Goal: Task Accomplishment & Management: Manage account settings

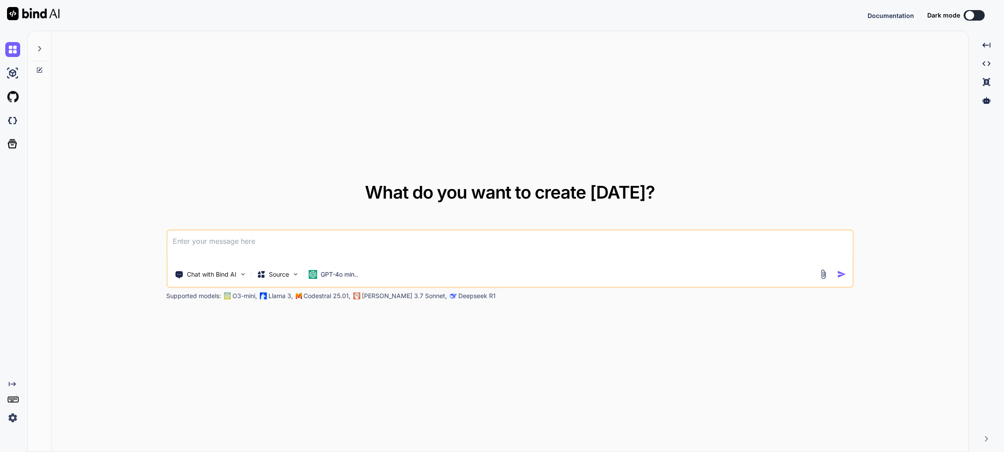
type textarea "x"
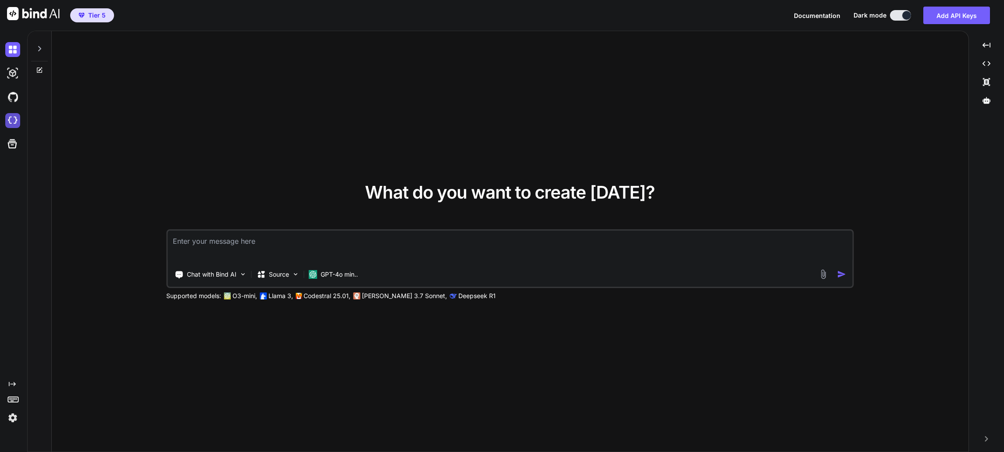
click at [14, 122] on img at bounding box center [12, 120] width 15 height 15
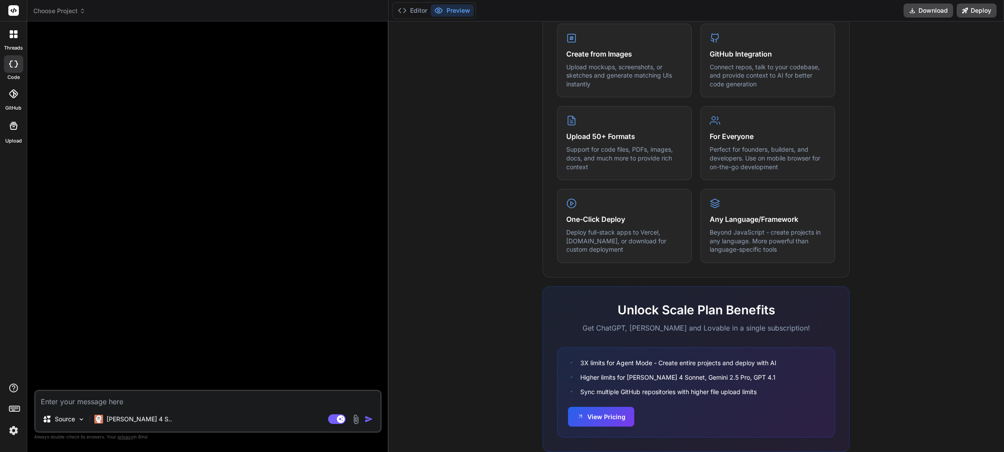
scroll to position [384, 0]
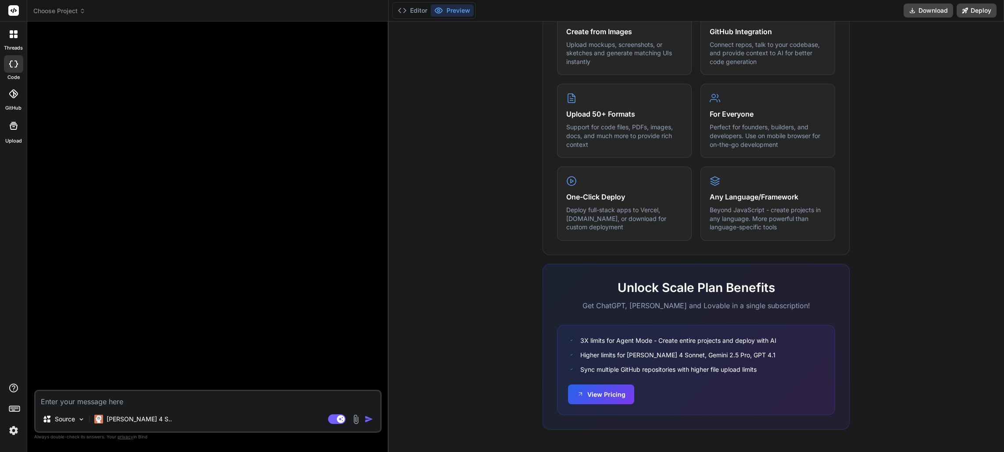
click at [13, 429] on img at bounding box center [13, 430] width 15 height 15
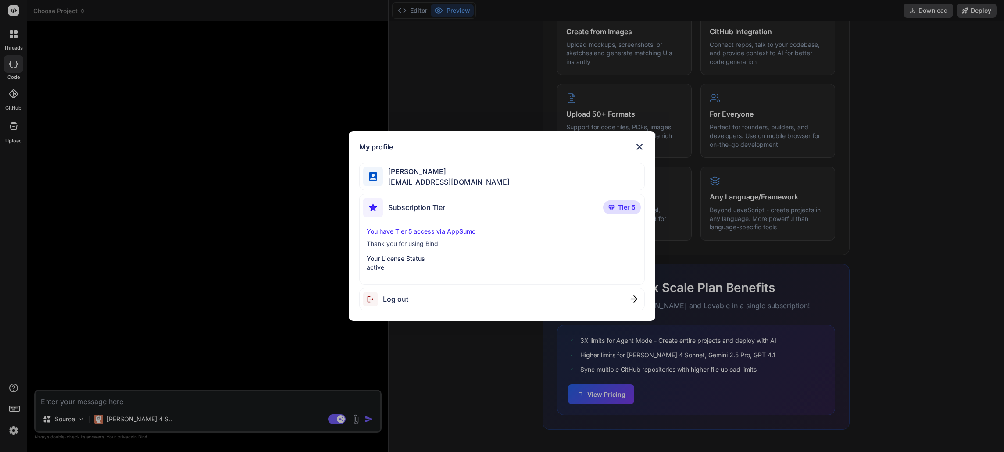
click at [640, 143] on img at bounding box center [639, 147] width 11 height 11
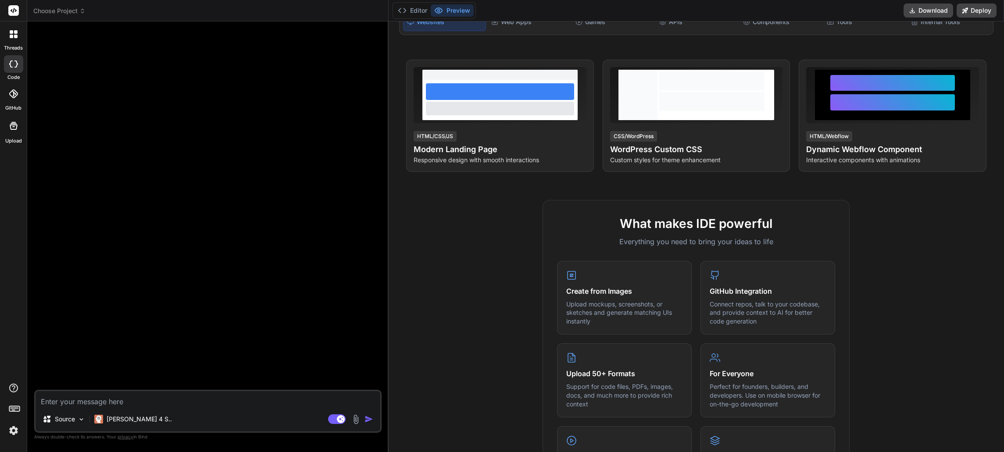
scroll to position [0, 0]
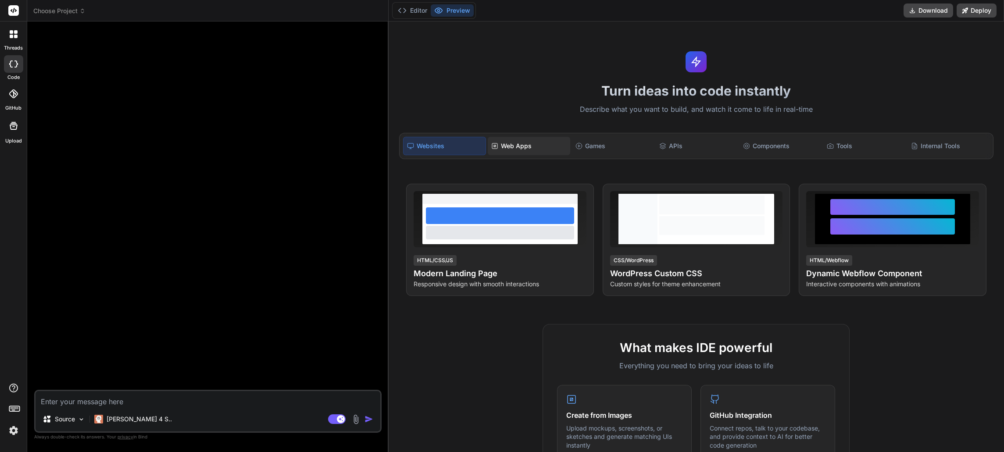
click at [536, 150] on div "Web Apps" at bounding box center [529, 146] width 82 height 18
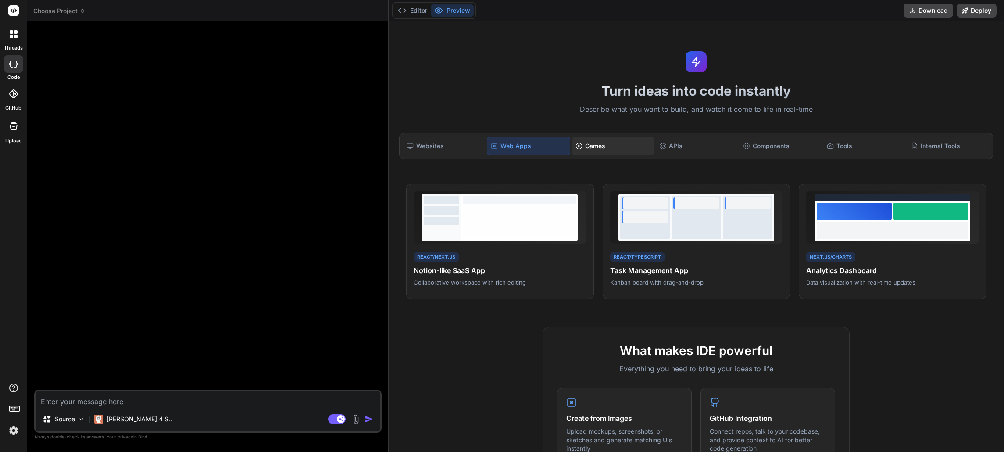
click at [594, 145] on div "Games" at bounding box center [613, 146] width 82 height 18
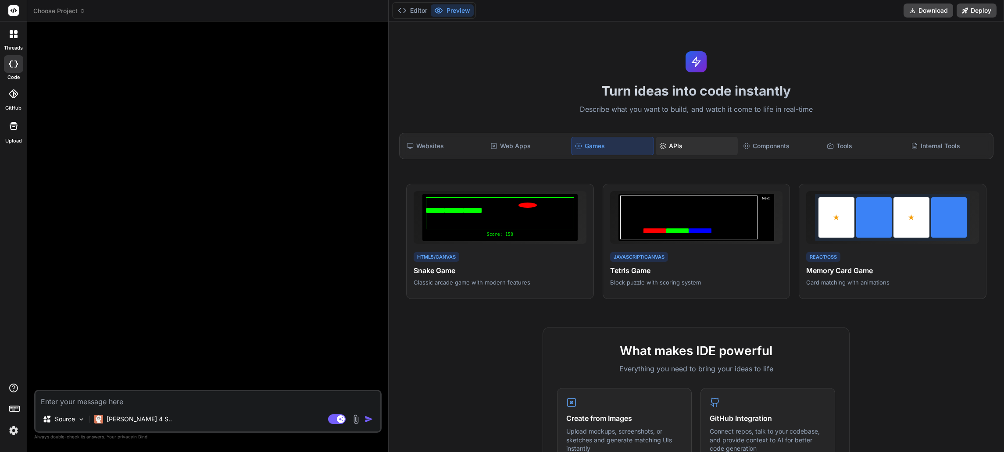
click at [671, 143] on div "APIs" at bounding box center [697, 146] width 82 height 18
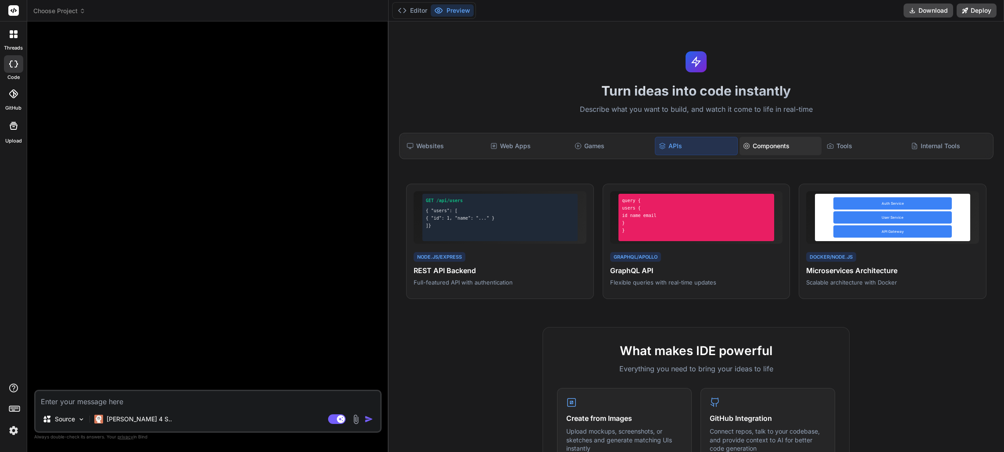
click at [761, 145] on div "Components" at bounding box center [781, 146] width 82 height 18
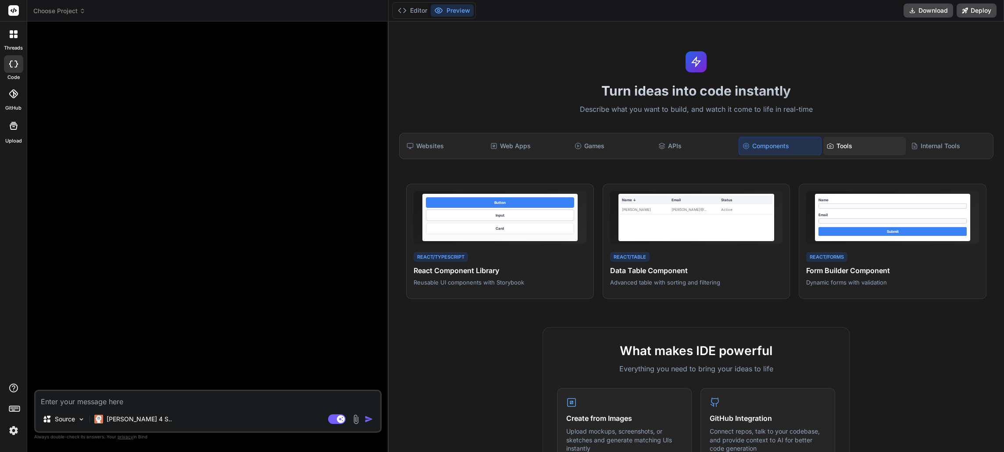
click at [852, 144] on div "Tools" at bounding box center [864, 146] width 82 height 18
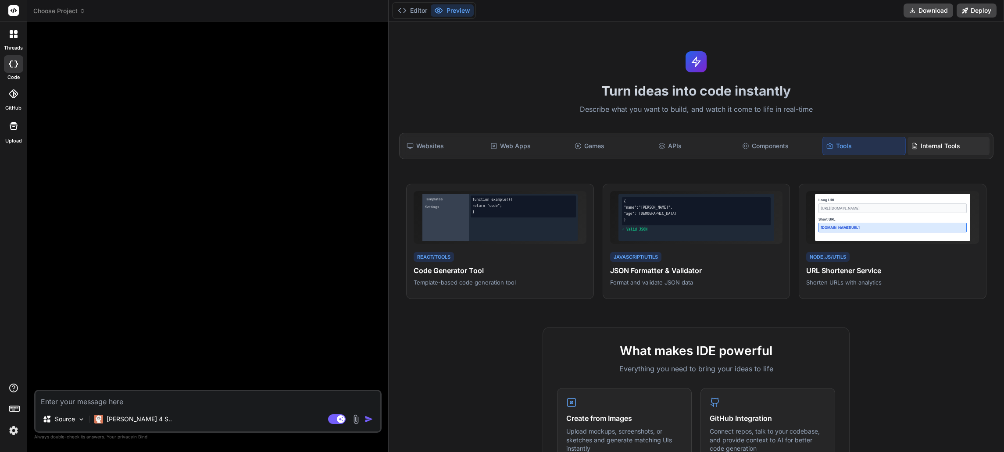
click at [926, 148] on div "Internal Tools" at bounding box center [949, 146] width 82 height 18
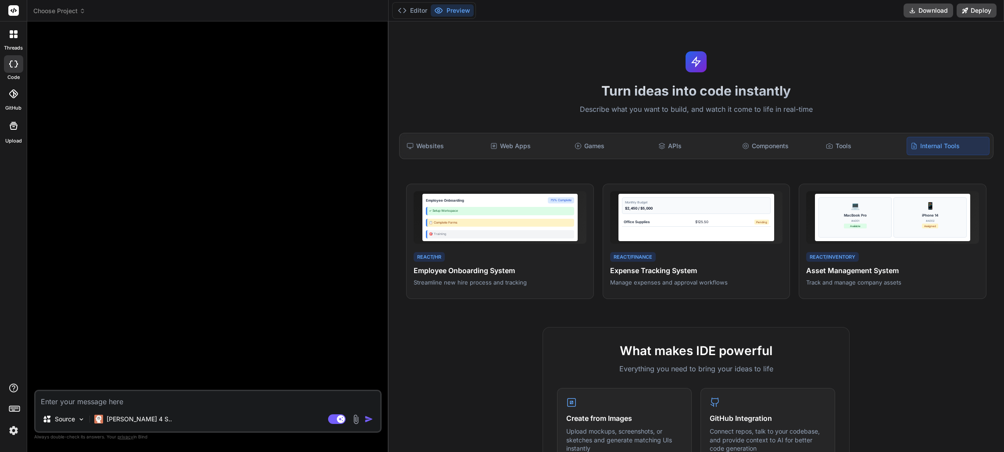
click at [13, 430] on img at bounding box center [13, 430] width 15 height 15
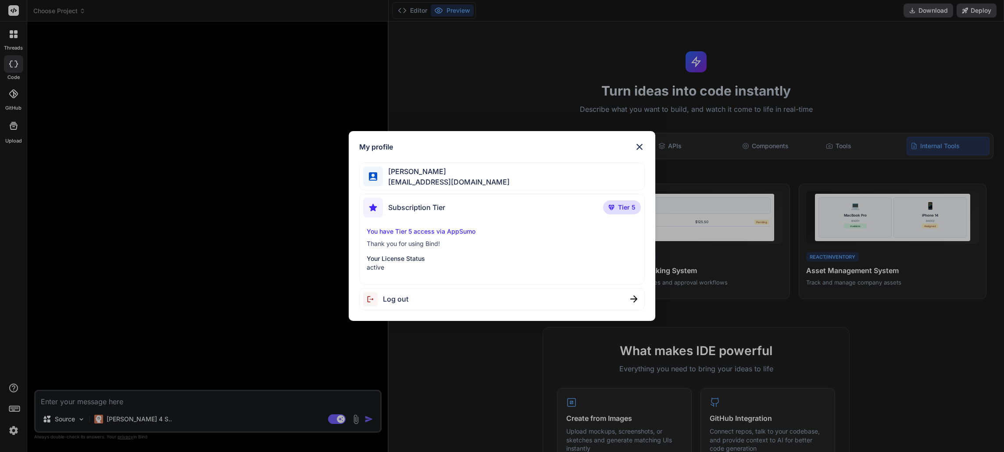
click at [276, 148] on div "My profile Jose Manuel Perez jmpdsevilla@icloud.com Subscription Tier Tier 5 Yo…" at bounding box center [502, 226] width 1004 height 452
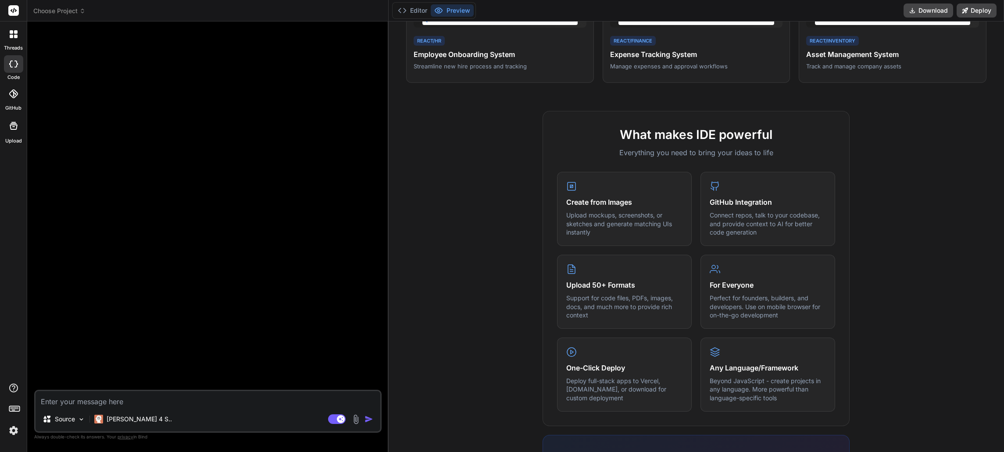
scroll to position [109, 0]
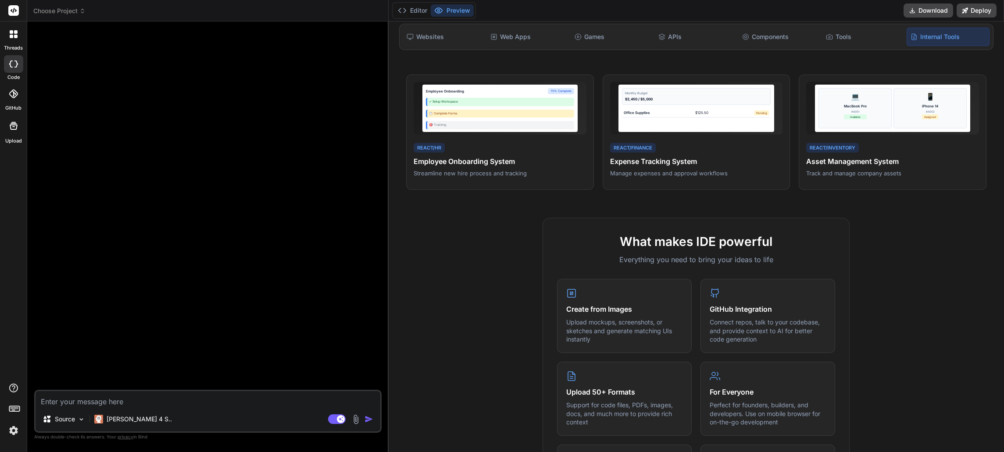
click at [80, 14] on span "Choose Project" at bounding box center [59, 11] width 52 height 9
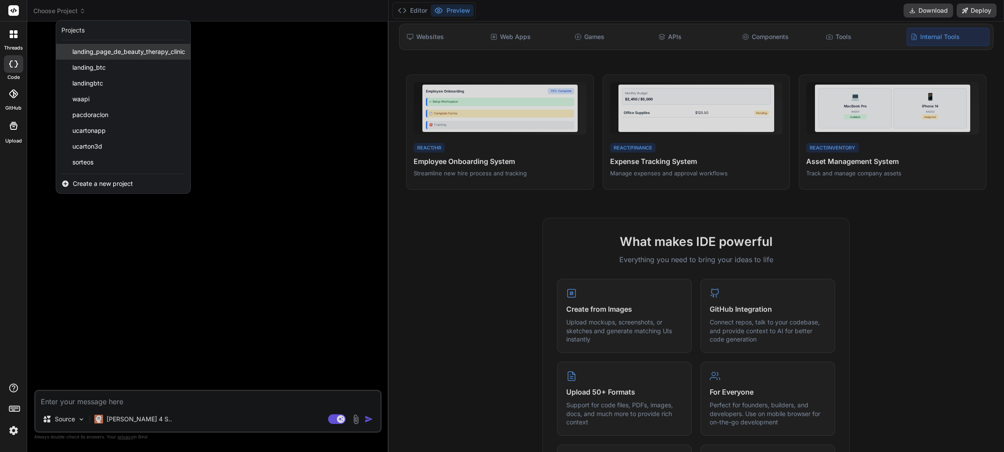
click at [136, 49] on span "landing_page_de_beauty_therapy_clinic" at bounding box center [128, 51] width 113 height 9
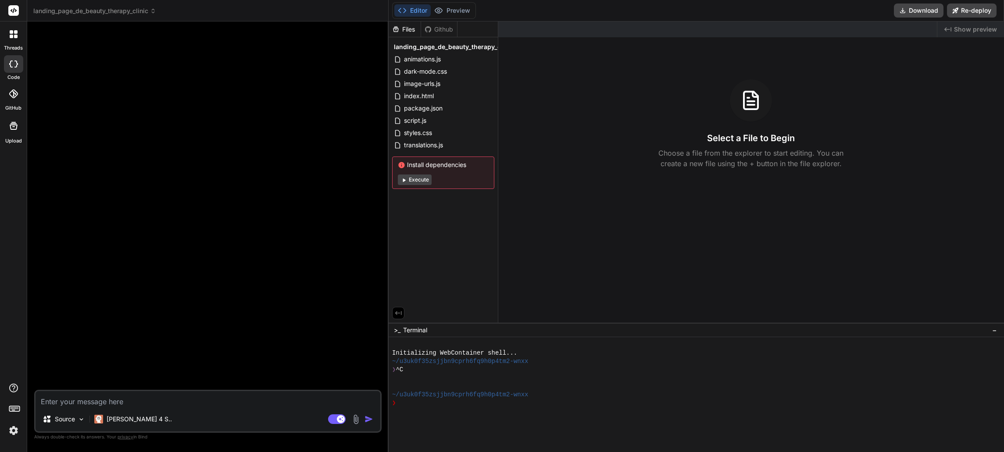
click at [14, 96] on icon at bounding box center [13, 93] width 9 height 9
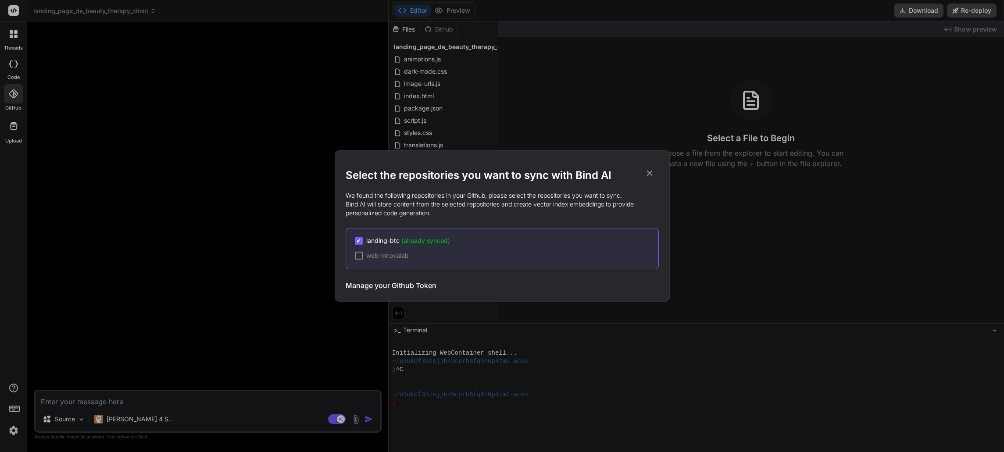
click at [644, 172] on h2 "Select the repositories you want to sync with Bind AI" at bounding box center [502, 175] width 313 height 14
click at [648, 175] on icon at bounding box center [650, 174] width 6 height 6
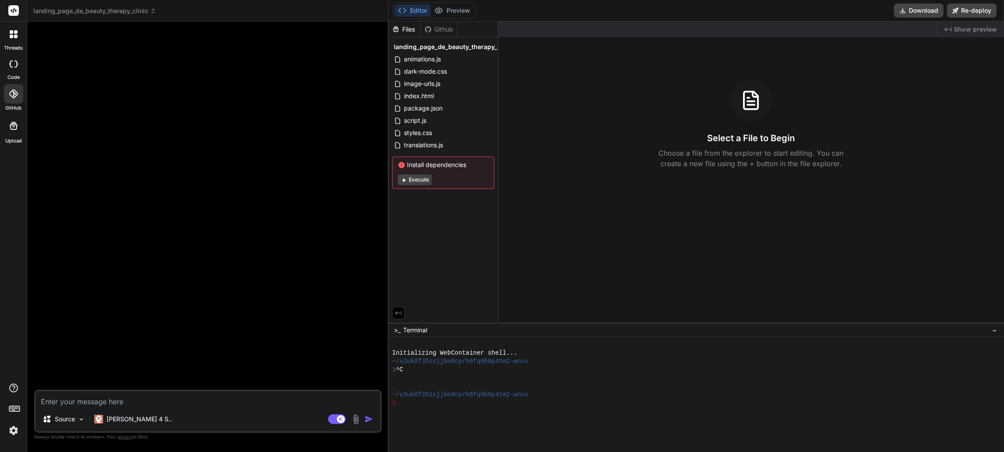
click at [15, 30] on icon at bounding box center [16, 32] width 4 height 4
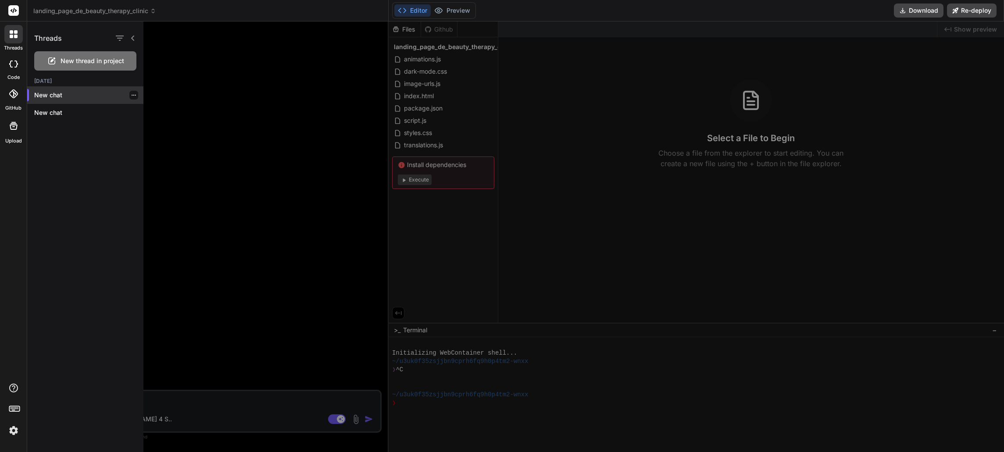
click at [131, 95] on icon "button" at bounding box center [133, 95] width 5 height 5
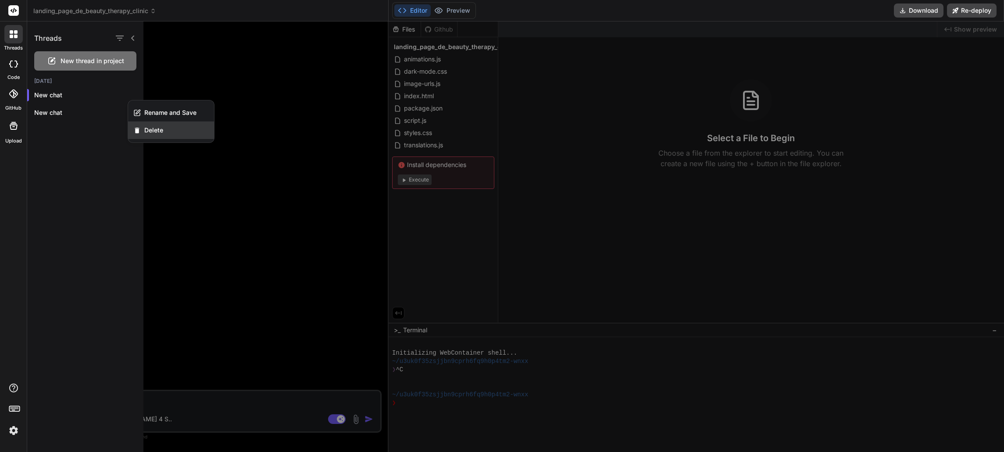
click at [151, 128] on span "Delete" at bounding box center [153, 130] width 19 height 9
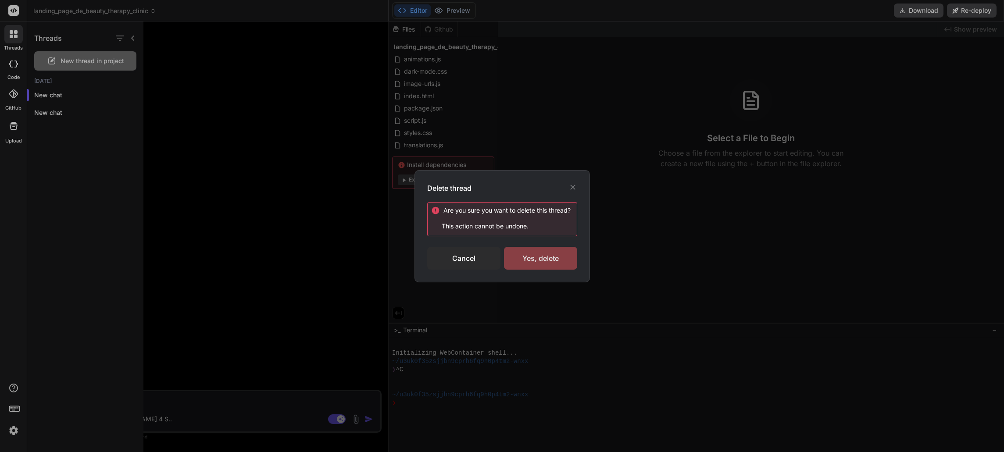
click at [526, 261] on div "Yes, delete" at bounding box center [540, 258] width 73 height 23
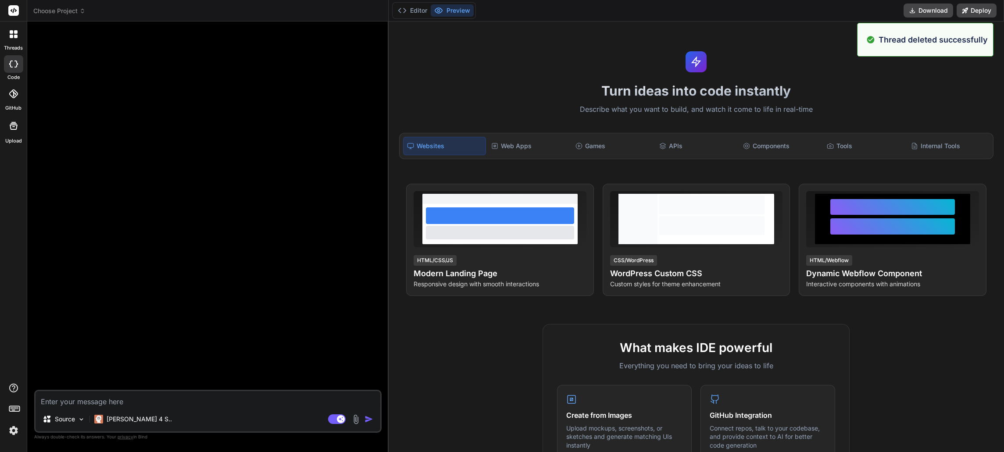
click at [76, 12] on span "Choose Project" at bounding box center [59, 11] width 52 height 9
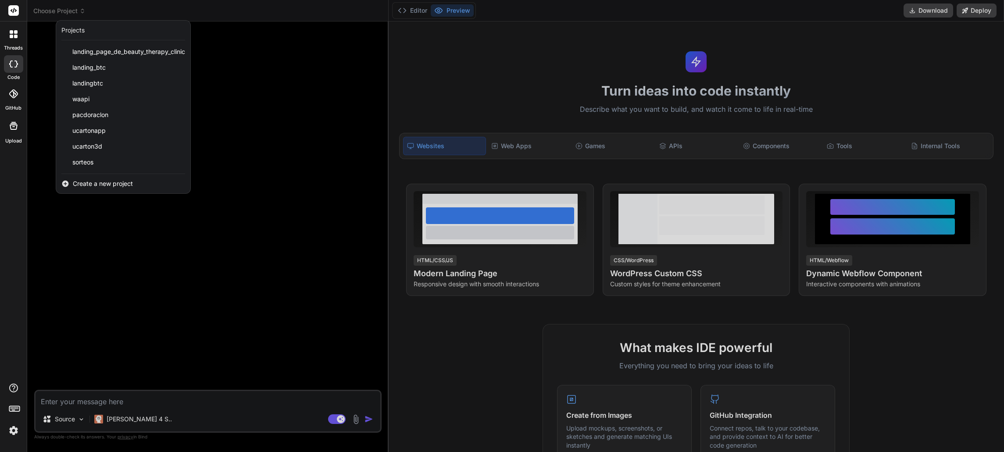
click at [16, 36] on icon at bounding box center [16, 37] width 4 height 4
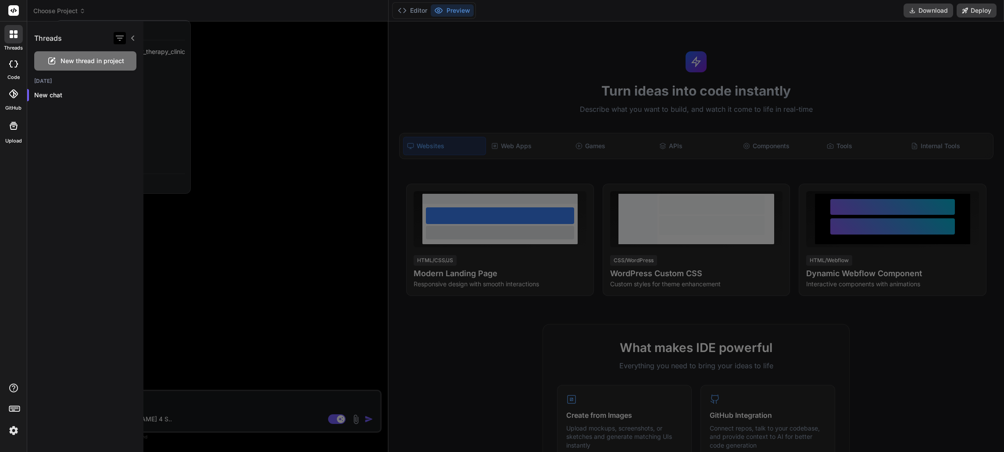
click at [118, 36] on icon "button" at bounding box center [119, 38] width 11 height 11
click at [132, 38] on icon at bounding box center [132, 38] width 3 height 5
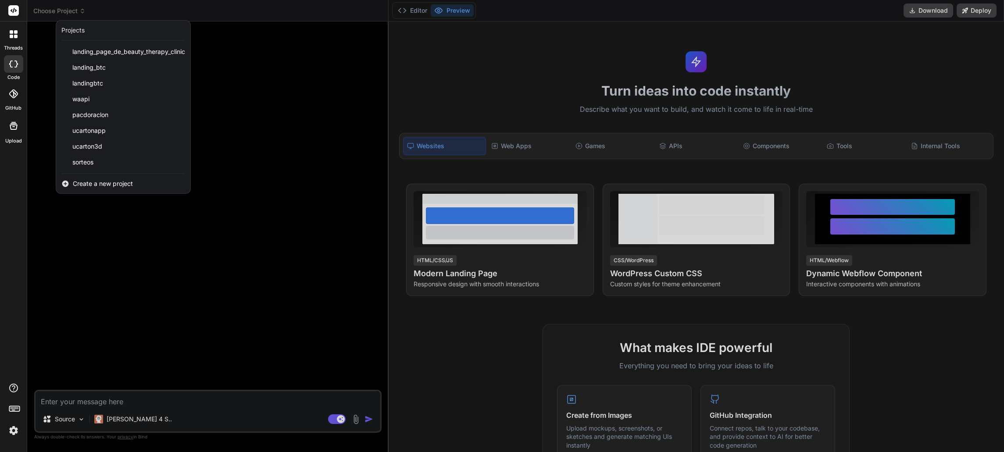
click at [102, 277] on div at bounding box center [502, 226] width 1004 height 452
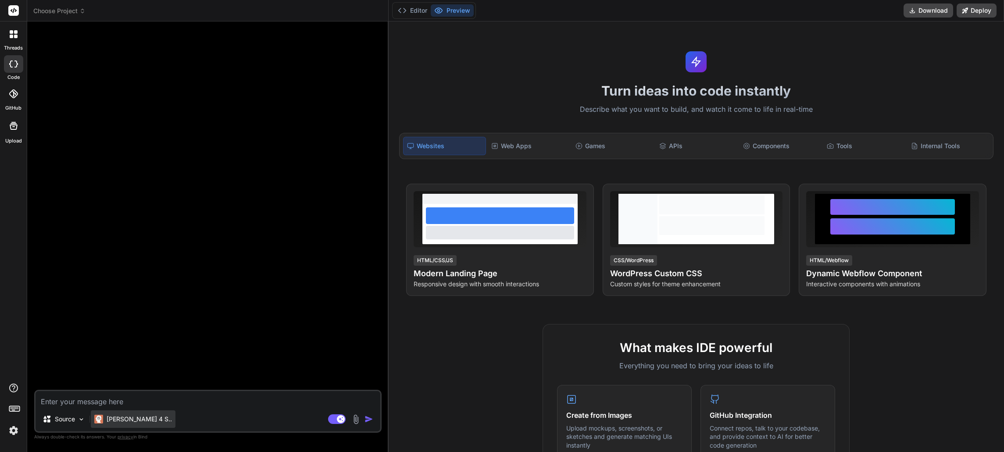
click at [136, 418] on p "Claude 4 S.." at bounding box center [139, 419] width 65 height 9
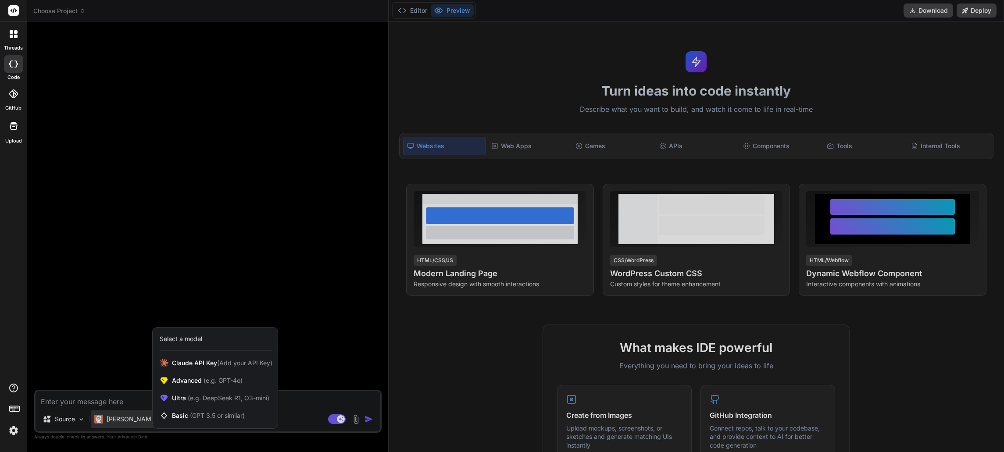
click at [419, 10] on div at bounding box center [502, 226] width 1004 height 452
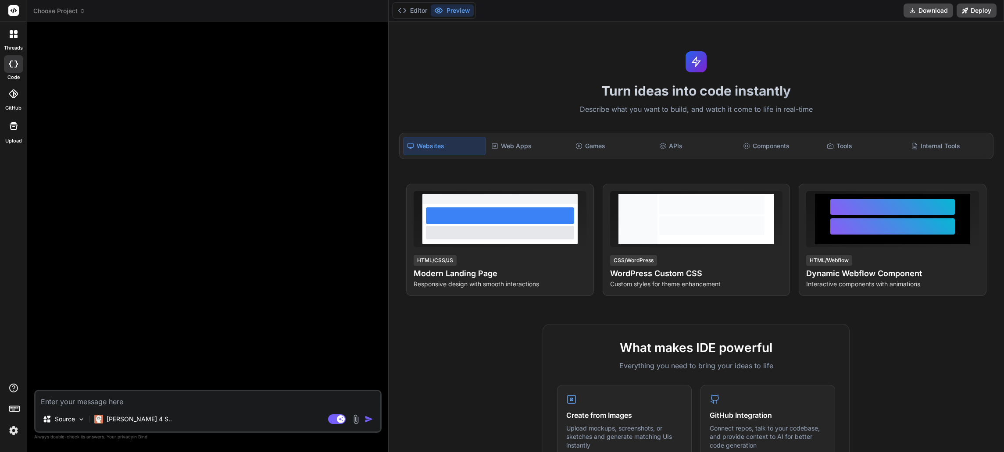
click at [419, 10] on button "Editor" at bounding box center [412, 10] width 36 height 12
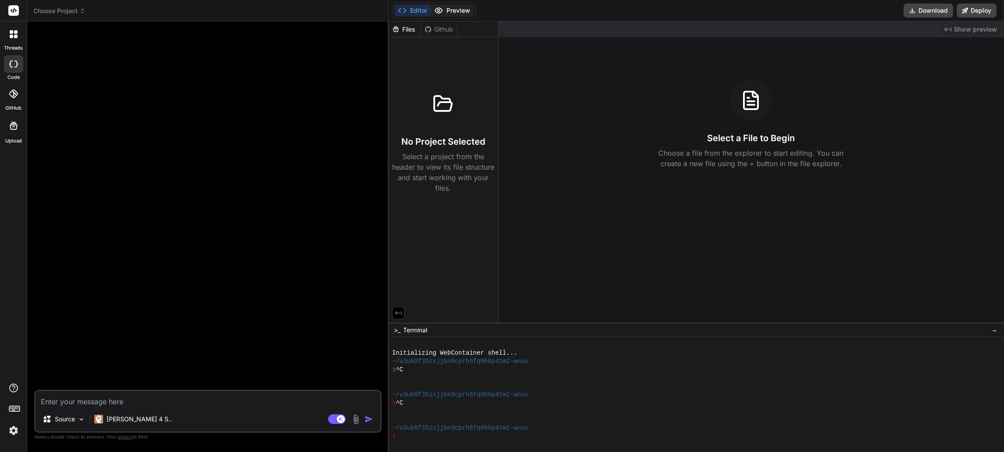
click at [455, 11] on button "Preview" at bounding box center [452, 10] width 43 height 12
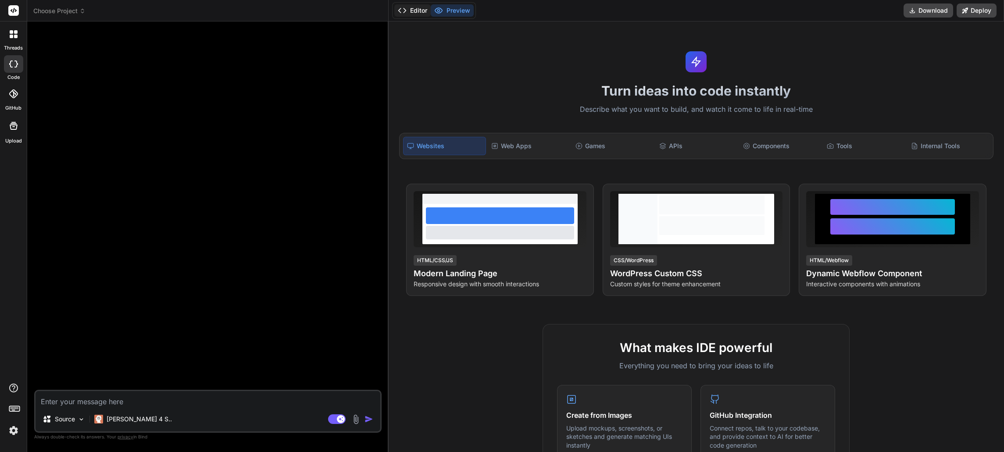
click at [418, 10] on button "Editor" at bounding box center [412, 10] width 36 height 12
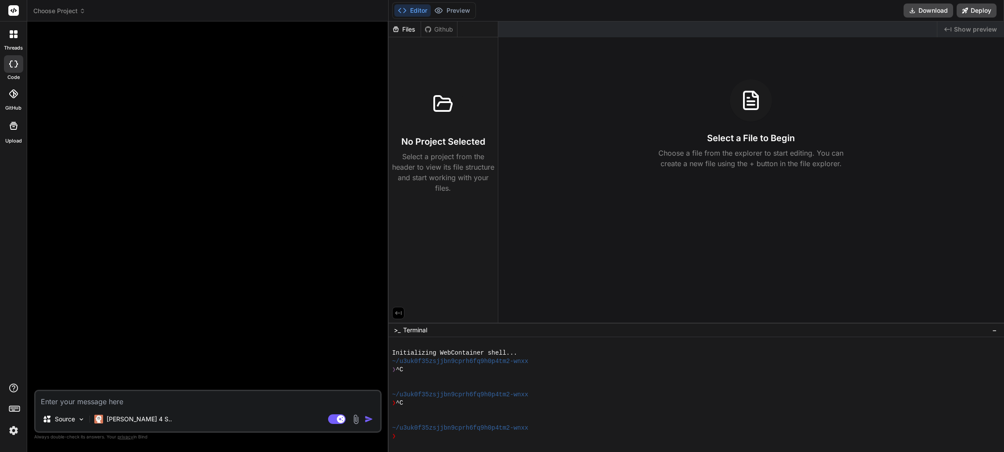
click at [449, 27] on div "Github" at bounding box center [439, 29] width 36 height 9
click at [442, 26] on div "Github" at bounding box center [439, 29] width 36 height 9
click at [356, 419] on img at bounding box center [356, 420] width 10 height 10
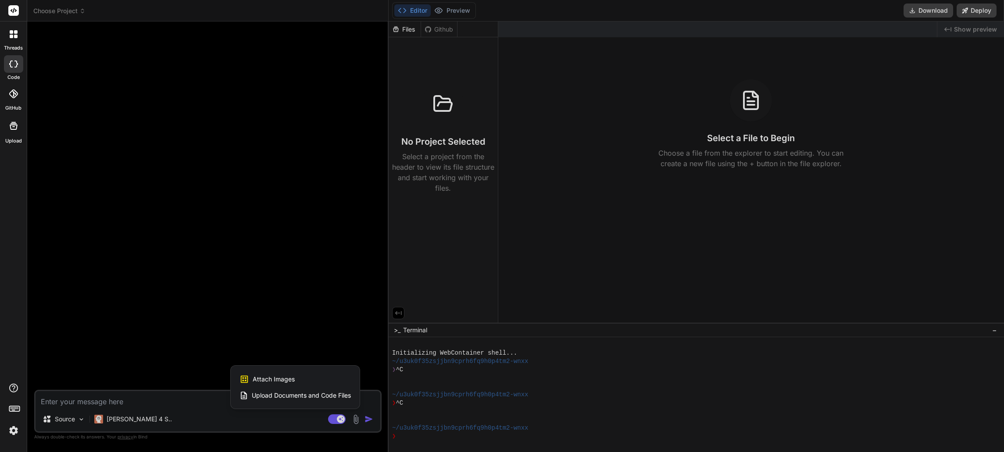
click at [82, 418] on div at bounding box center [502, 226] width 1004 height 452
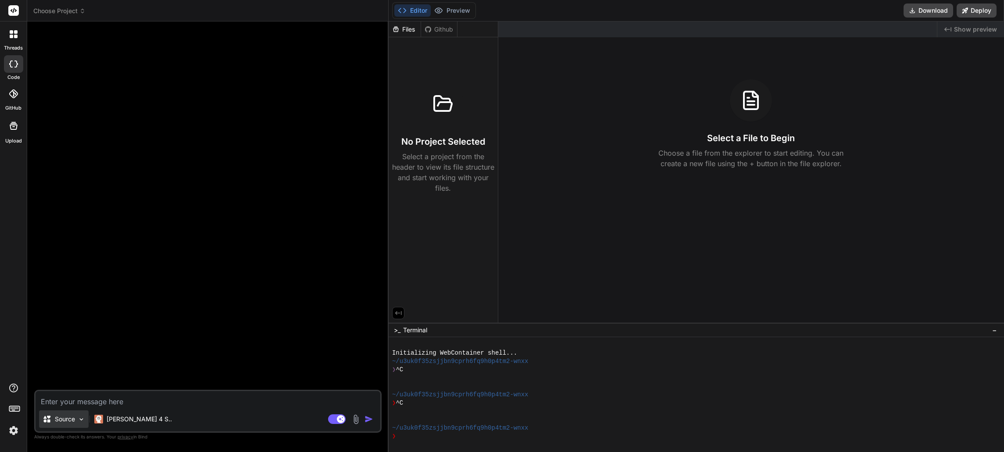
click at [82, 419] on img at bounding box center [81, 419] width 7 height 7
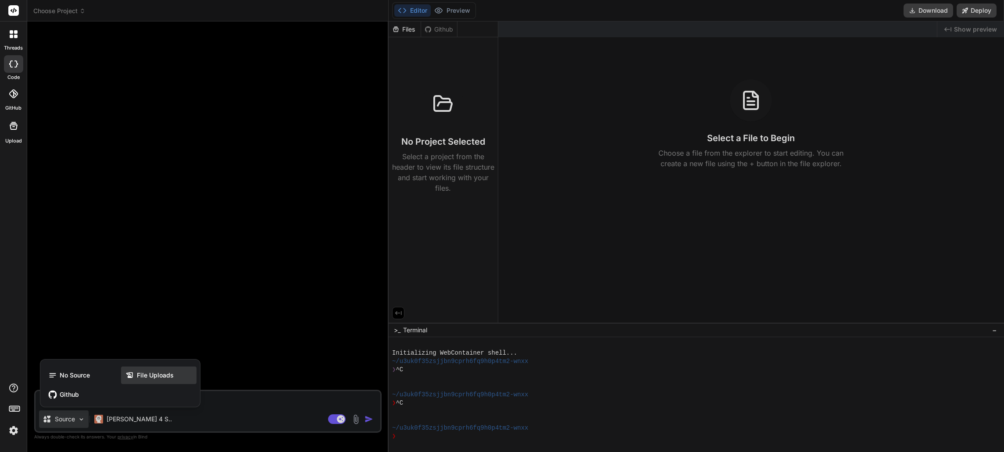
click at [159, 373] on span "File Uploads" at bounding box center [155, 375] width 37 height 9
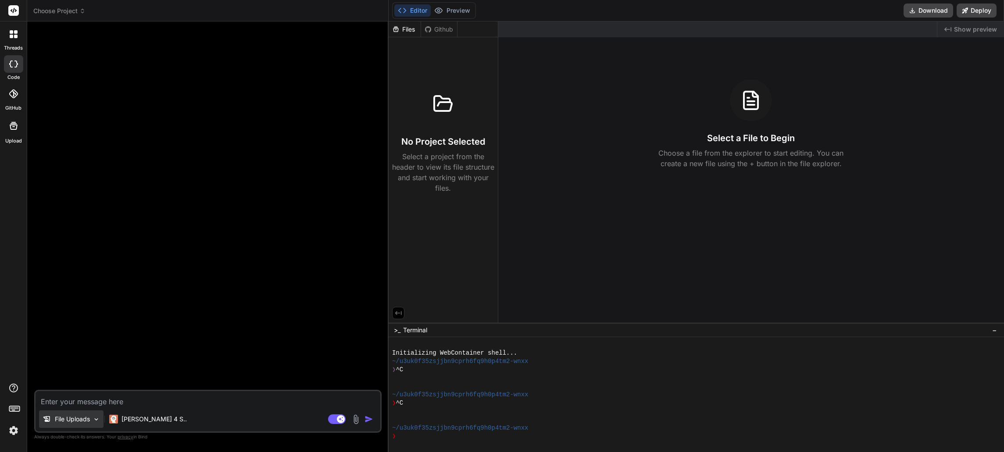
click at [96, 422] on img at bounding box center [96, 419] width 7 height 7
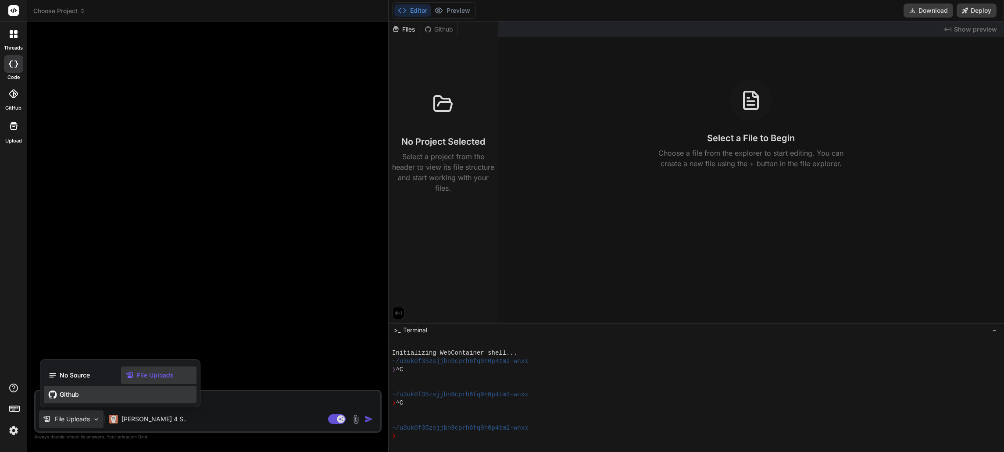
click at [73, 393] on span "Github" at bounding box center [69, 394] width 19 height 9
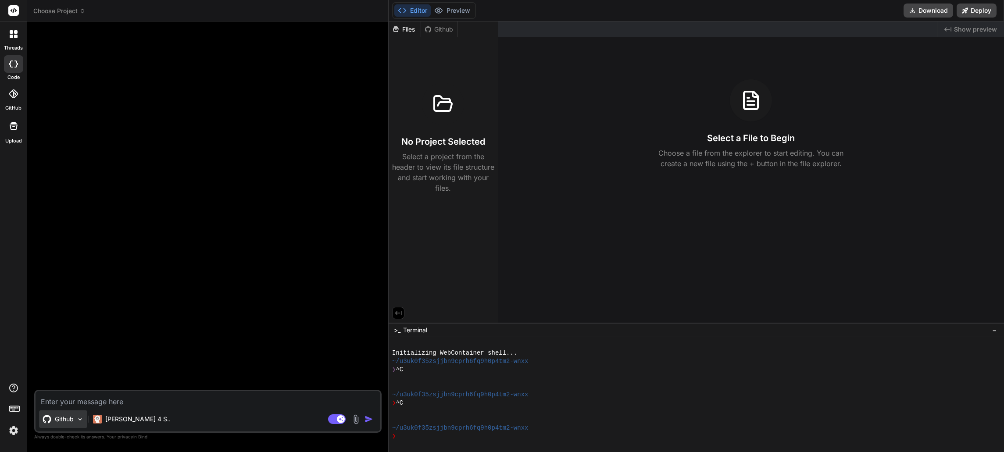
click at [78, 419] on img at bounding box center [79, 419] width 7 height 7
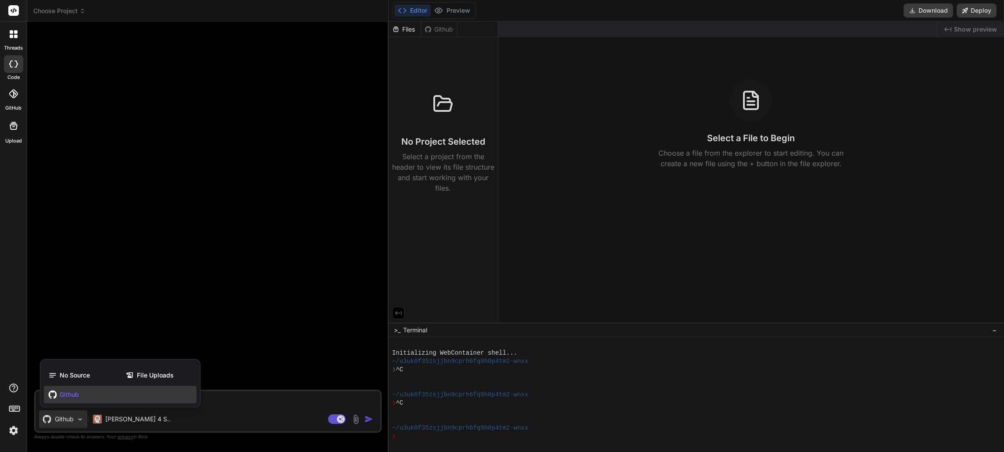
click at [79, 365] on div "No Source File Uploads Github" at bounding box center [120, 385] width 160 height 44
click at [80, 374] on span "No Source" at bounding box center [75, 375] width 30 height 9
type textarea "x"
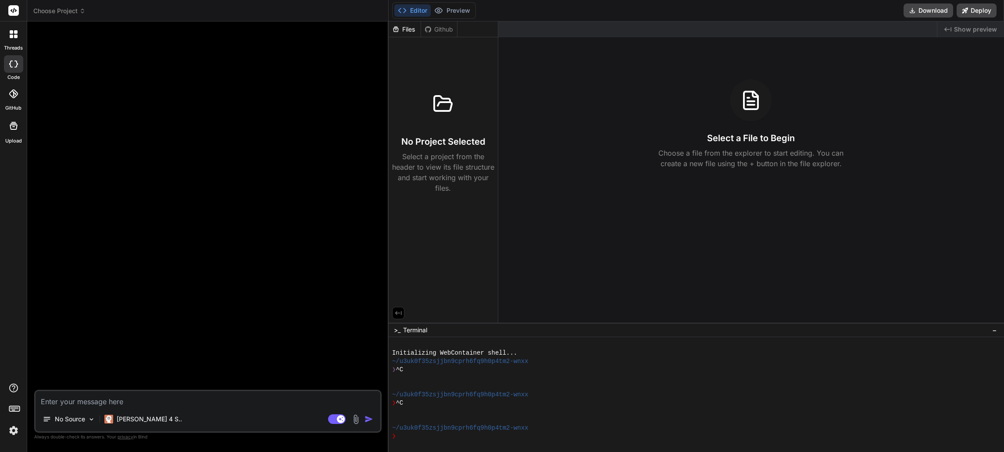
click at [18, 406] on rect at bounding box center [14, 408] width 10 height 5
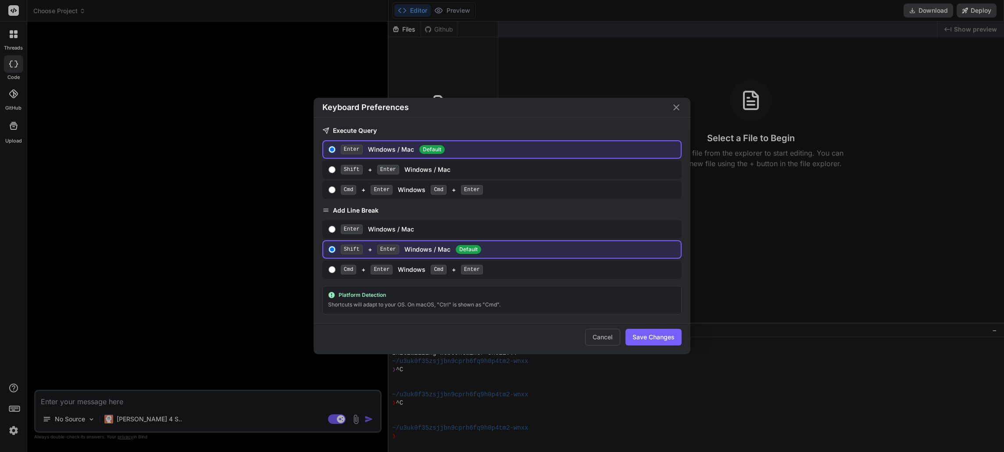
click at [18, 406] on div "Keyboard Preferences Execute Query Enter Windows / Mac Default Shift + Enter Wi…" at bounding box center [502, 226] width 1004 height 452
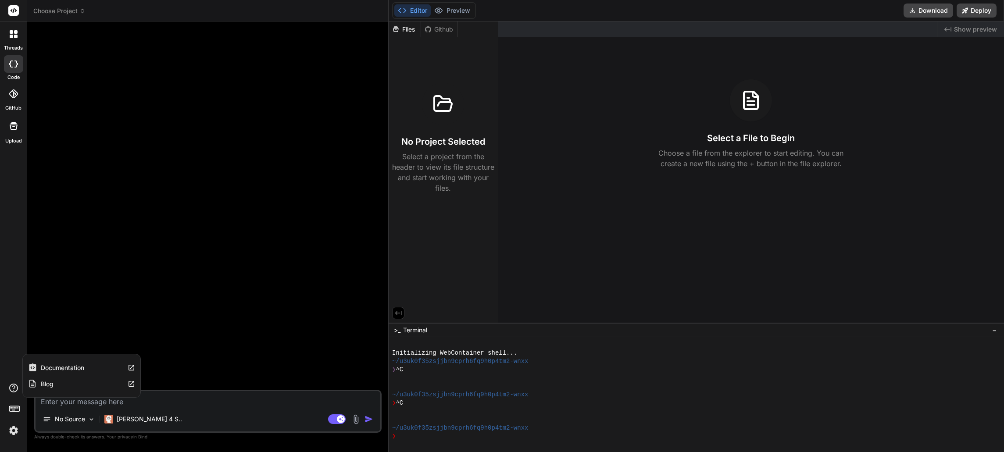
click at [51, 368] on label "Documentation" at bounding box center [62, 368] width 43 height 9
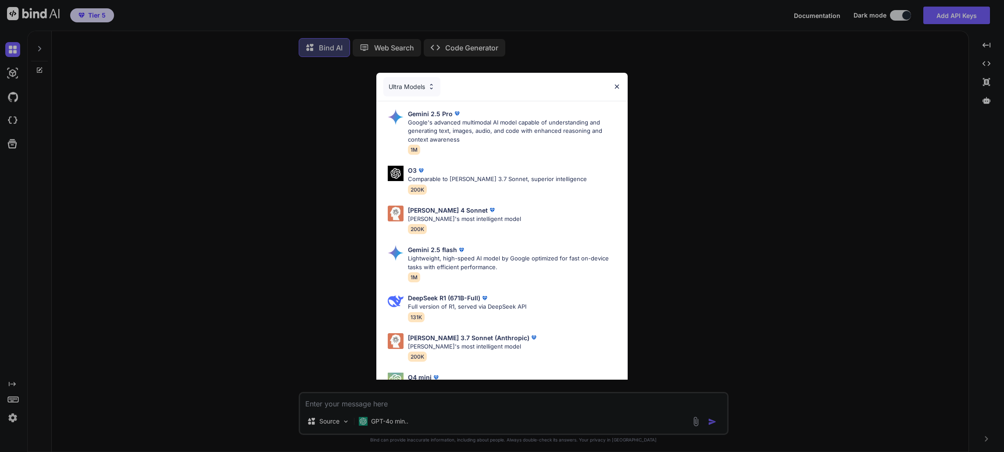
click at [619, 86] on img at bounding box center [616, 86] width 7 height 7
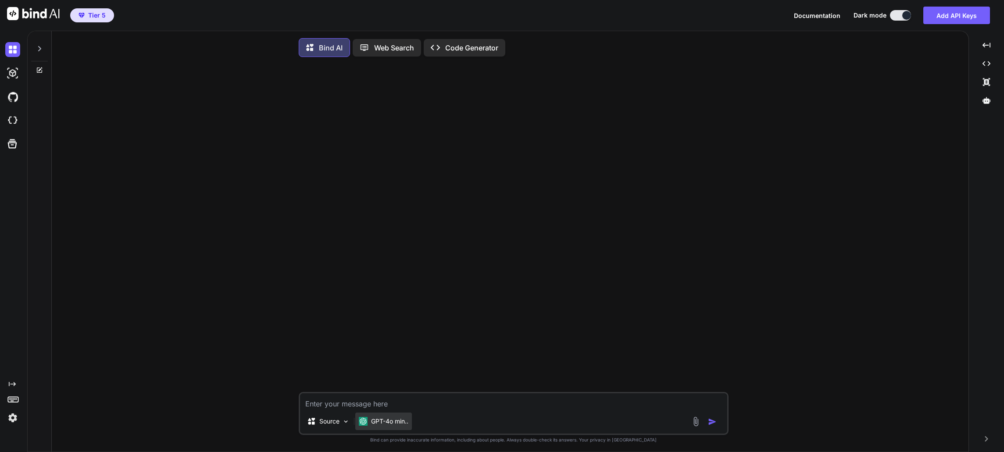
click at [408, 426] on p "GPT-4o min.." at bounding box center [389, 421] width 37 height 9
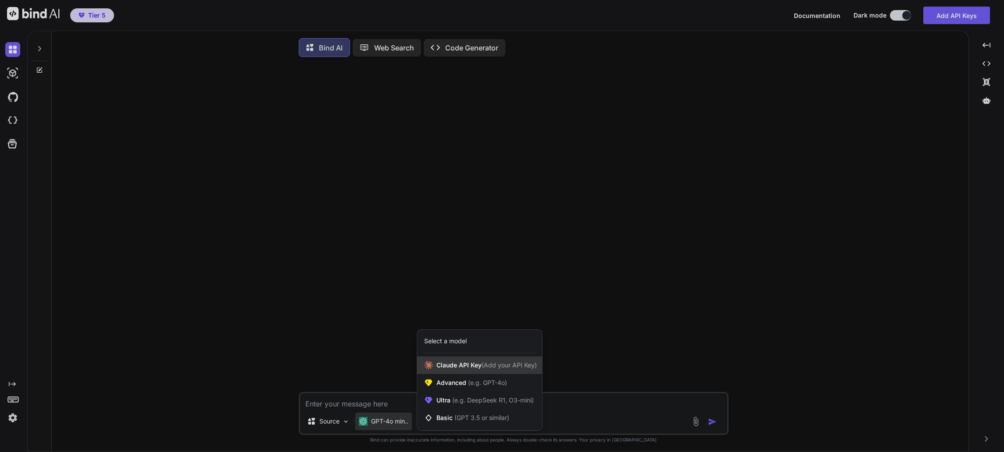
click at [479, 369] on span "Claude API Key (Add your API Key)" at bounding box center [487, 365] width 100 height 9
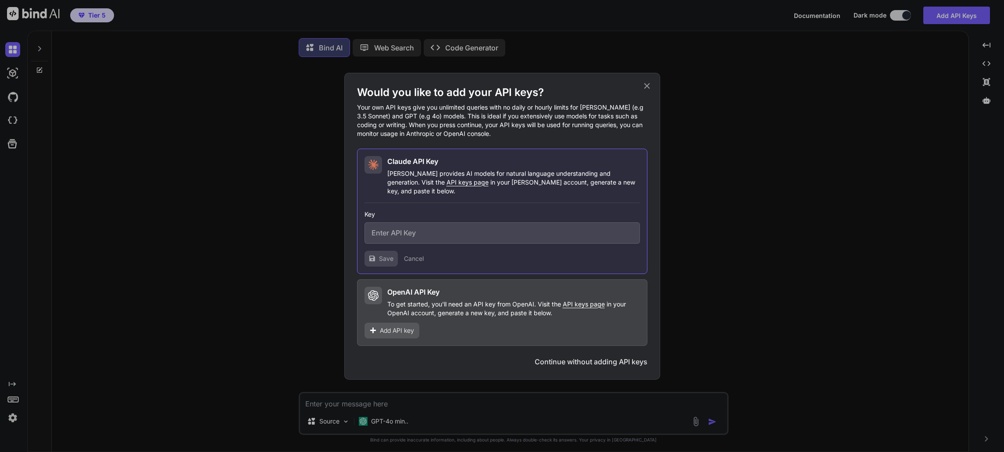
click at [649, 87] on icon at bounding box center [647, 86] width 10 height 10
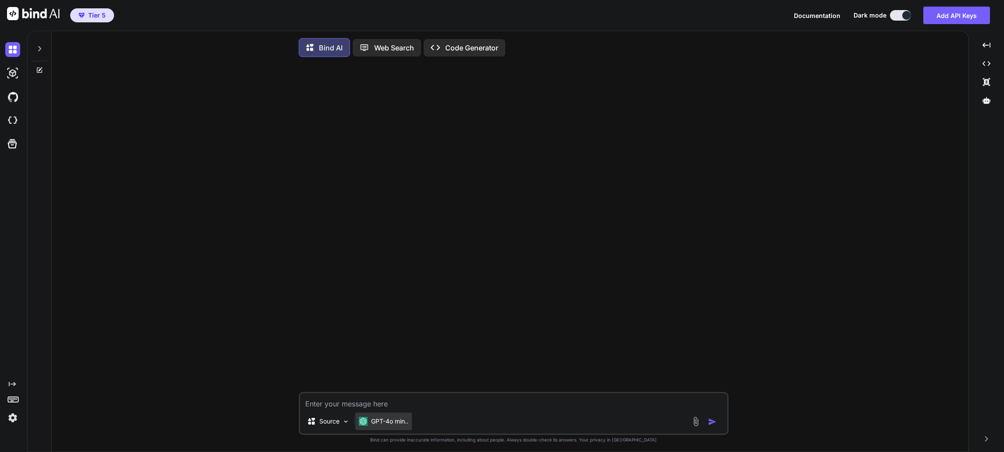
click at [408, 426] on p "GPT-4o min.." at bounding box center [389, 421] width 37 height 9
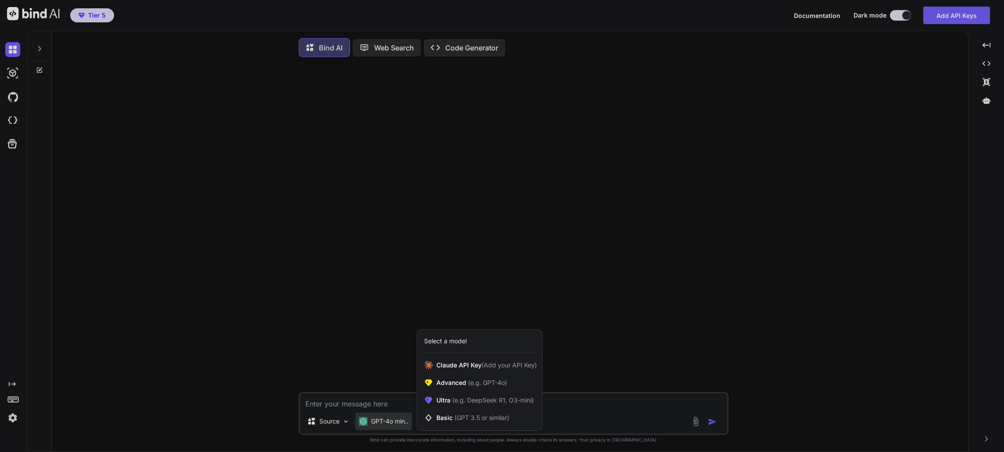
click at [663, 269] on div at bounding box center [502, 226] width 1004 height 452
type textarea "x"
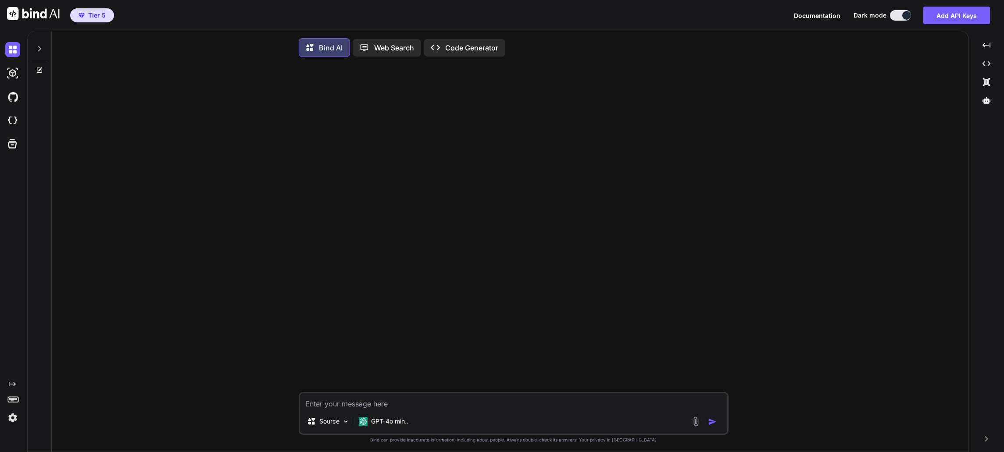
click at [10, 417] on img at bounding box center [12, 418] width 15 height 15
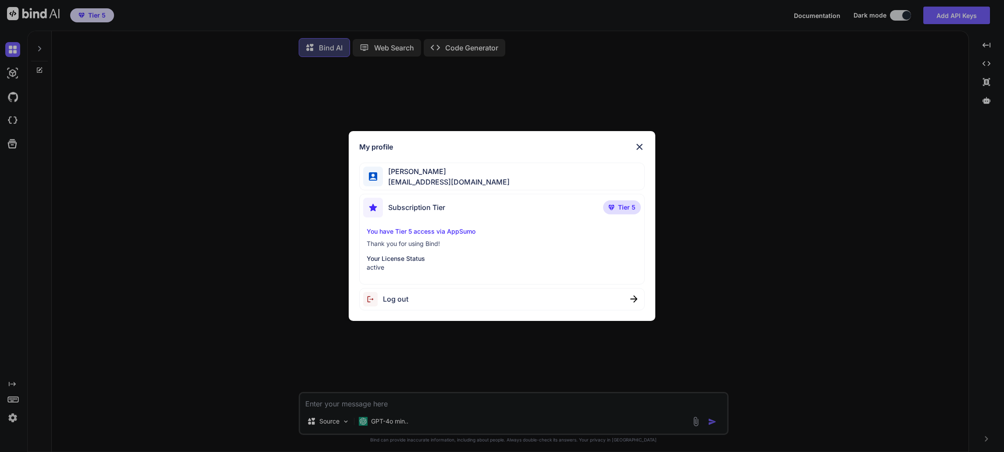
click at [498, 358] on div "My profile Jose Manuel Perez jmpdsevilla@icloud.com Subscription Tier Tier 5 Yo…" at bounding box center [502, 226] width 1004 height 452
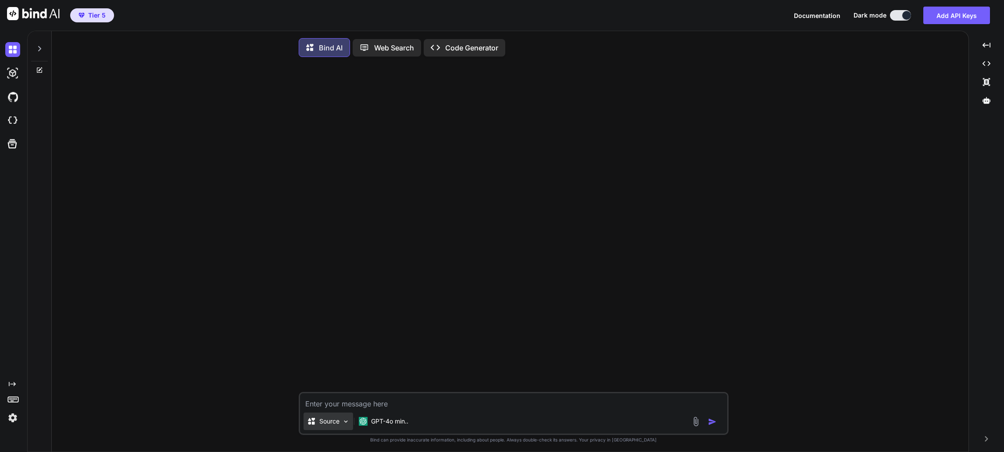
click at [347, 424] on img at bounding box center [345, 421] width 7 height 7
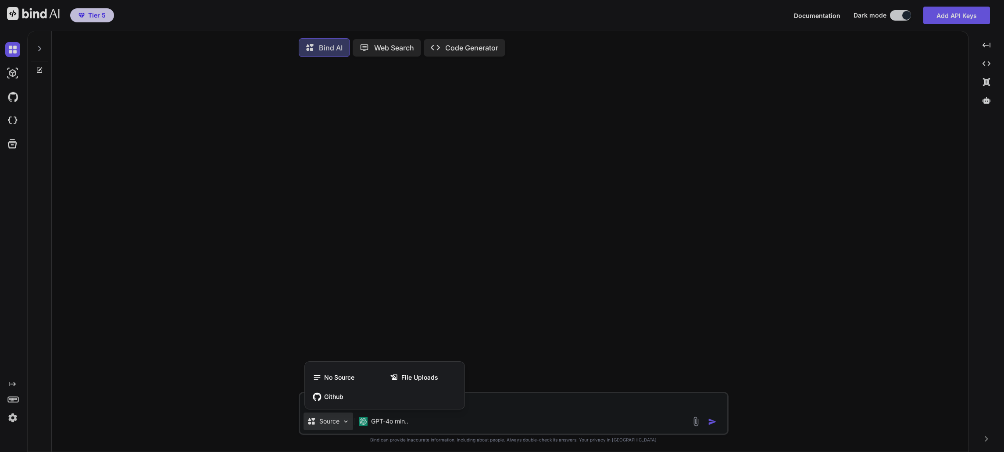
click at [536, 279] on div at bounding box center [502, 226] width 1004 height 452
